Goal: Task Accomplishment & Management: Manage account settings

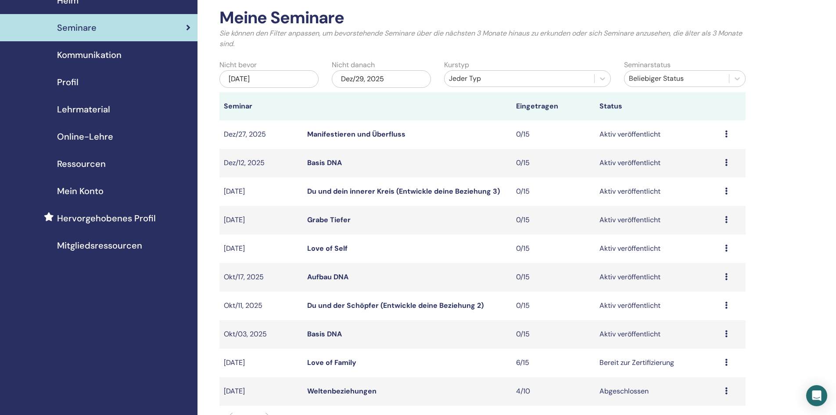
scroll to position [44, 0]
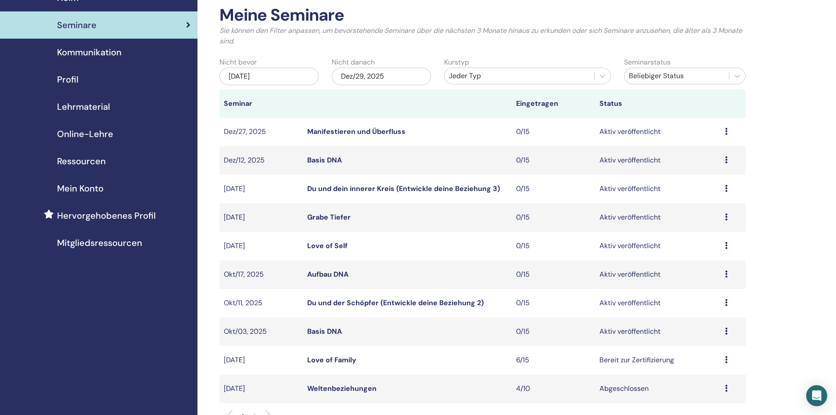
click at [319, 327] on link "Basis DNA" at bounding box center [324, 330] width 35 height 9
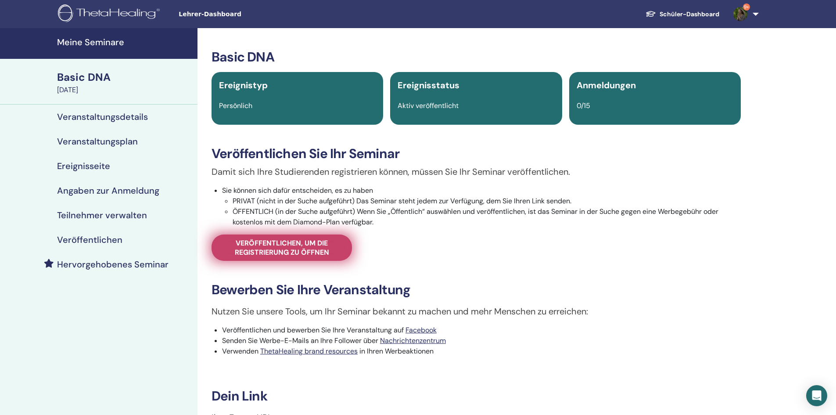
click at [299, 248] on span "Veröffentlichen, um die Registrierung zu öffnen" at bounding box center [281, 247] width 118 height 18
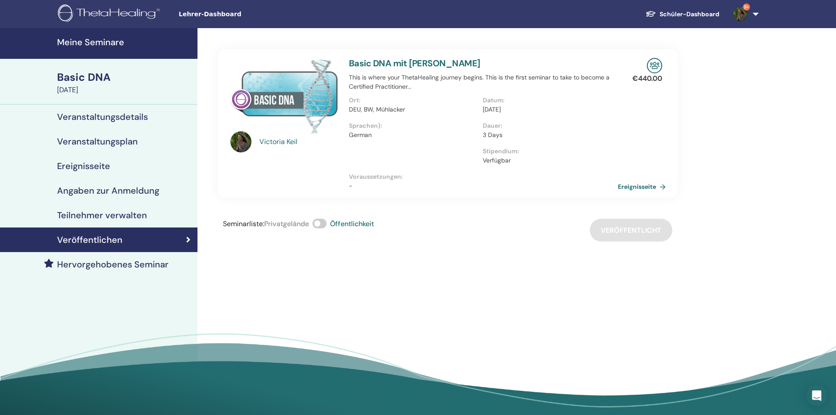
click at [627, 191] on link "Ereignisseite" at bounding box center [643, 186] width 51 height 13
